Goal: Transaction & Acquisition: Purchase product/service

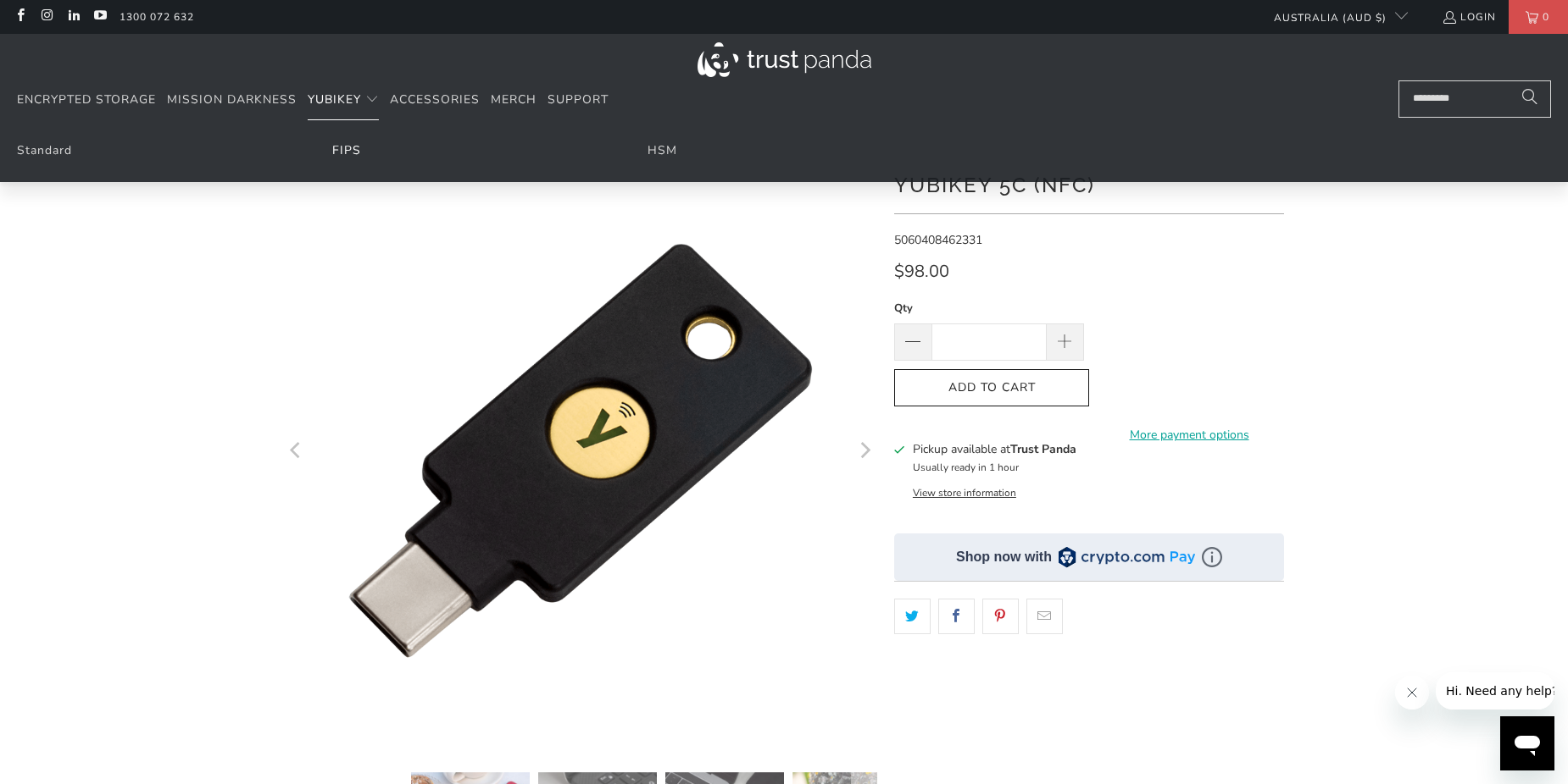
click at [346, 148] on link "FIPS" at bounding box center [346, 150] width 29 height 16
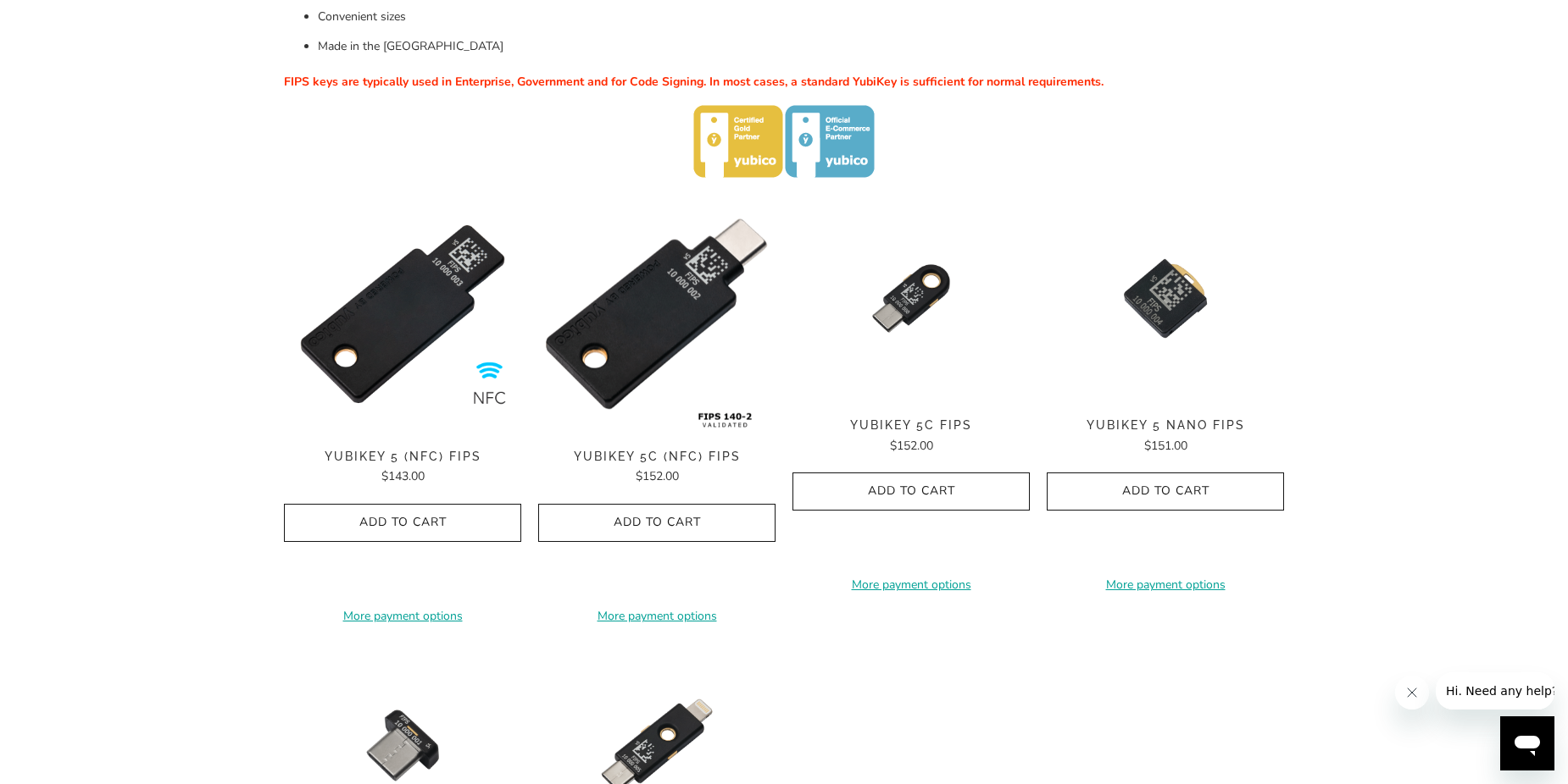
scroll to position [508, 0]
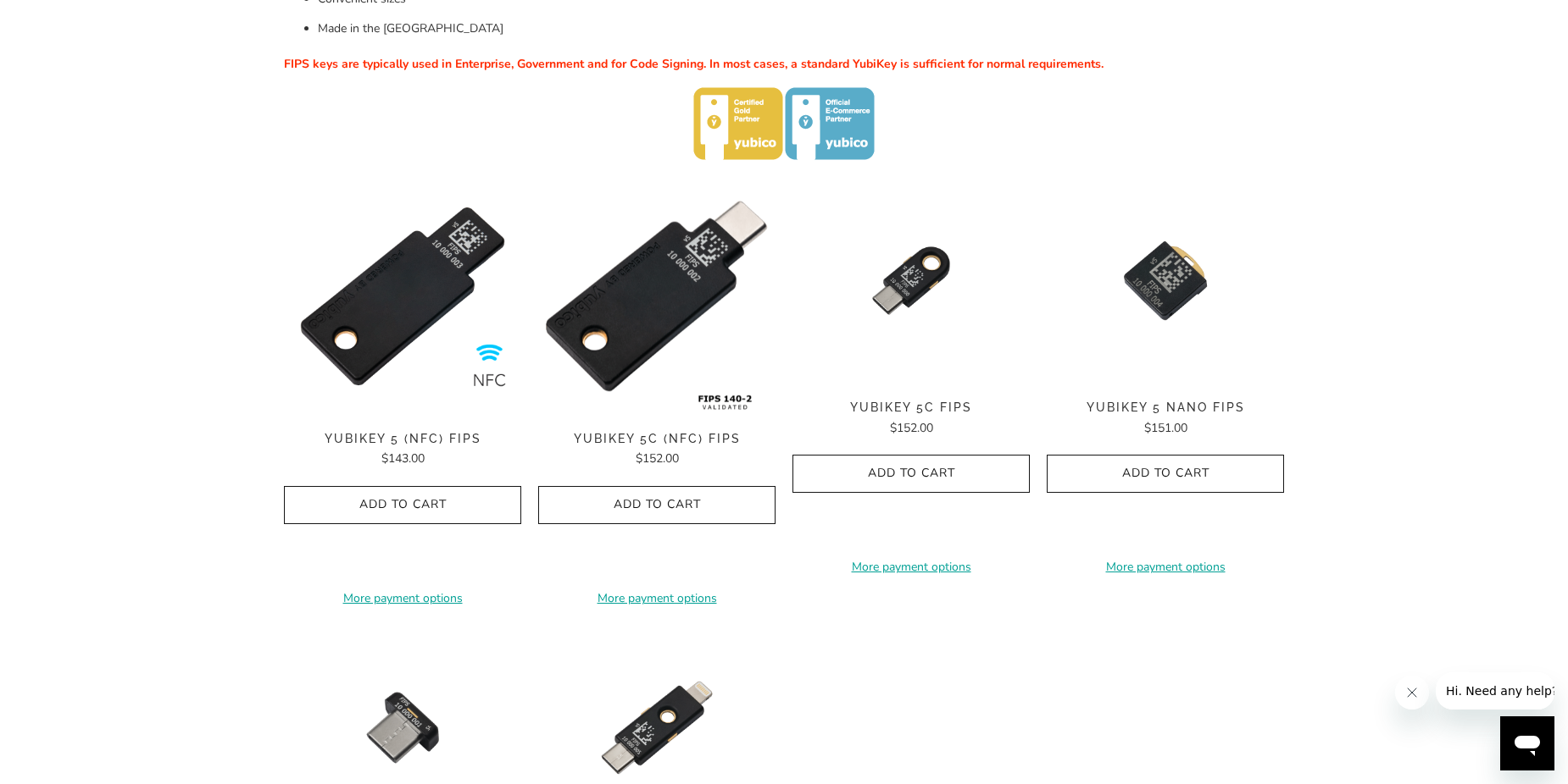
click at [577, 351] on img at bounding box center [657, 297] width 238 height 237
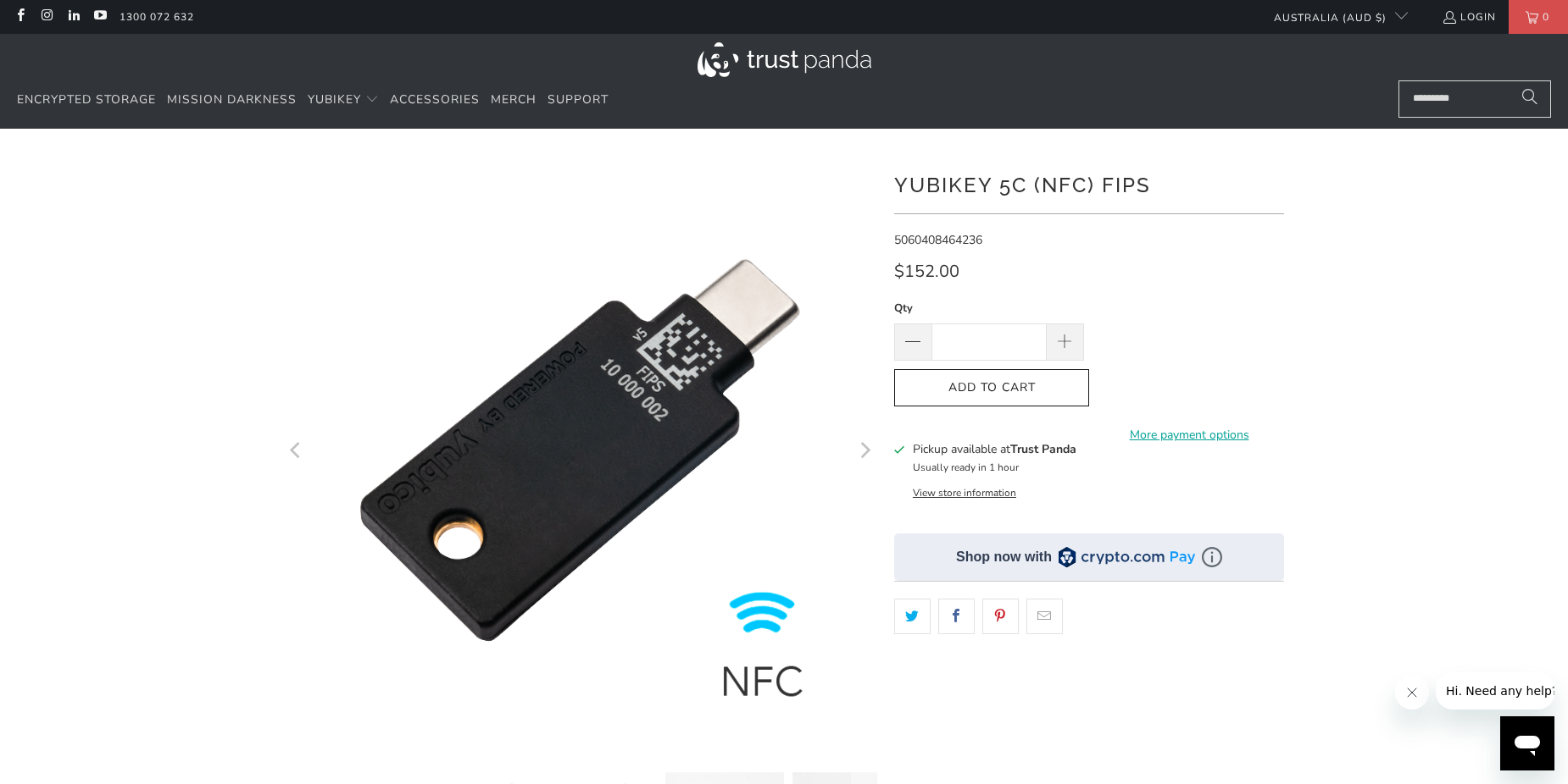
click at [856, 453] on icon "Next" at bounding box center [864, 450] width 16 height 356
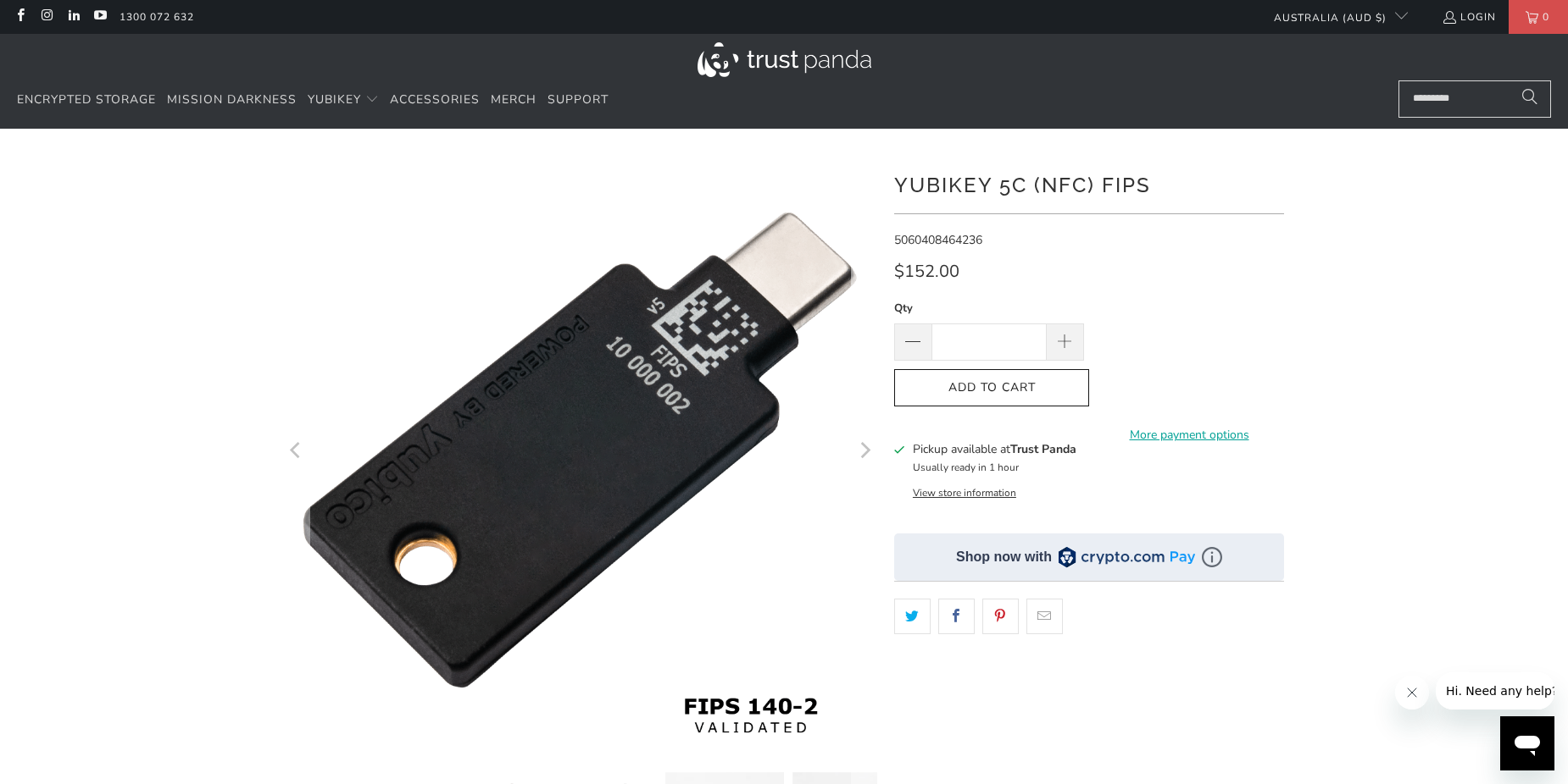
click at [856, 453] on icon "Next" at bounding box center [864, 450] width 16 height 356
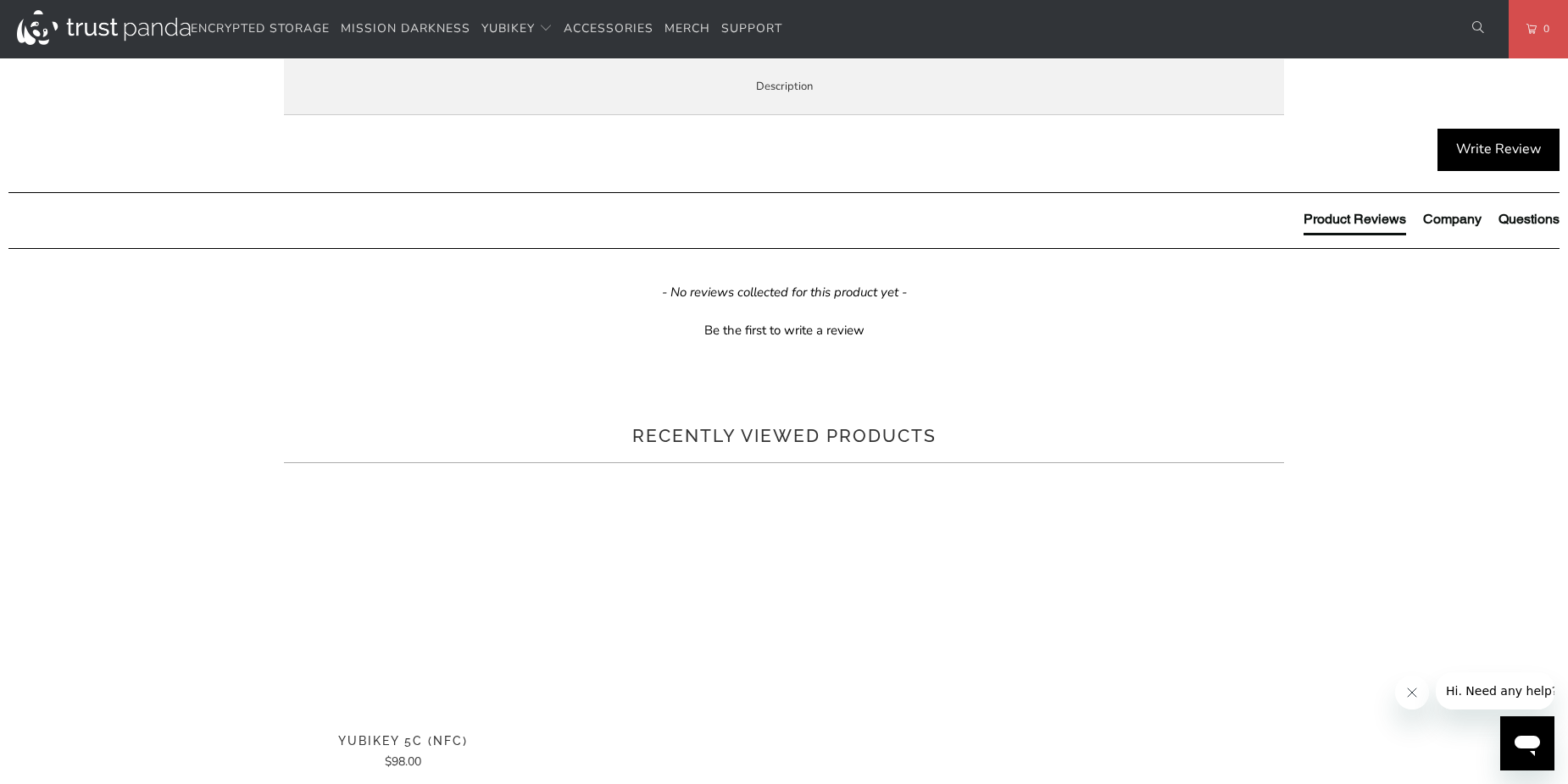
scroll to position [1017, 0]
